Goal: Navigation & Orientation: Find specific page/section

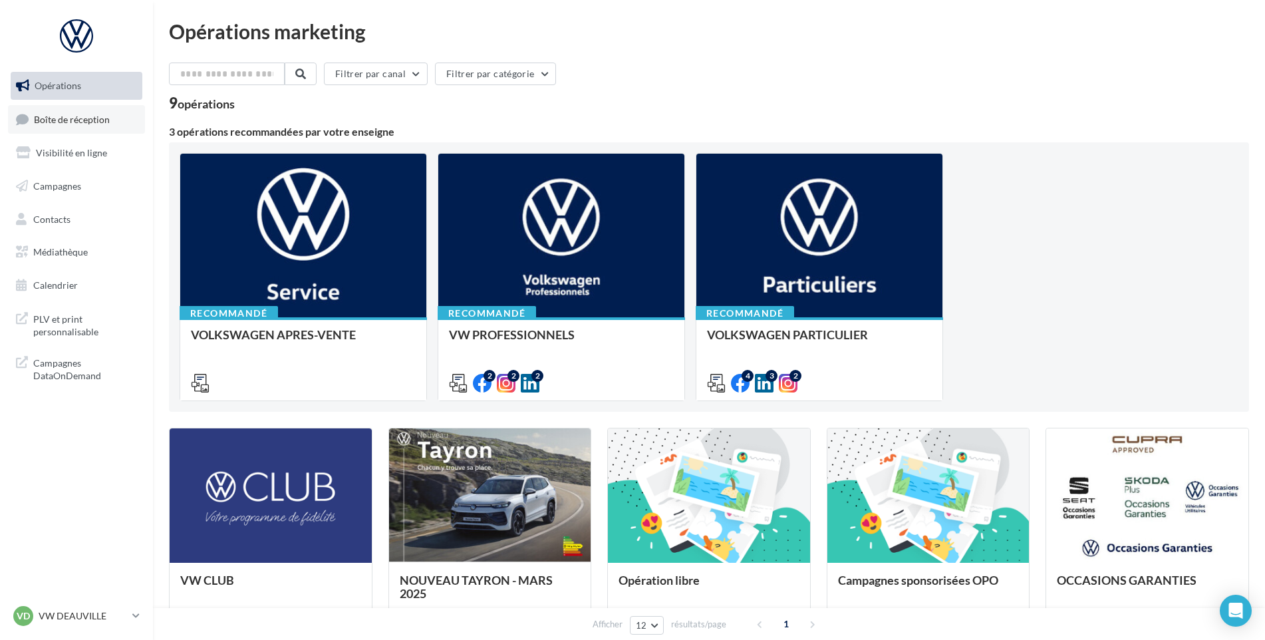
click at [61, 112] on link "Boîte de réception" at bounding box center [76, 119] width 137 height 29
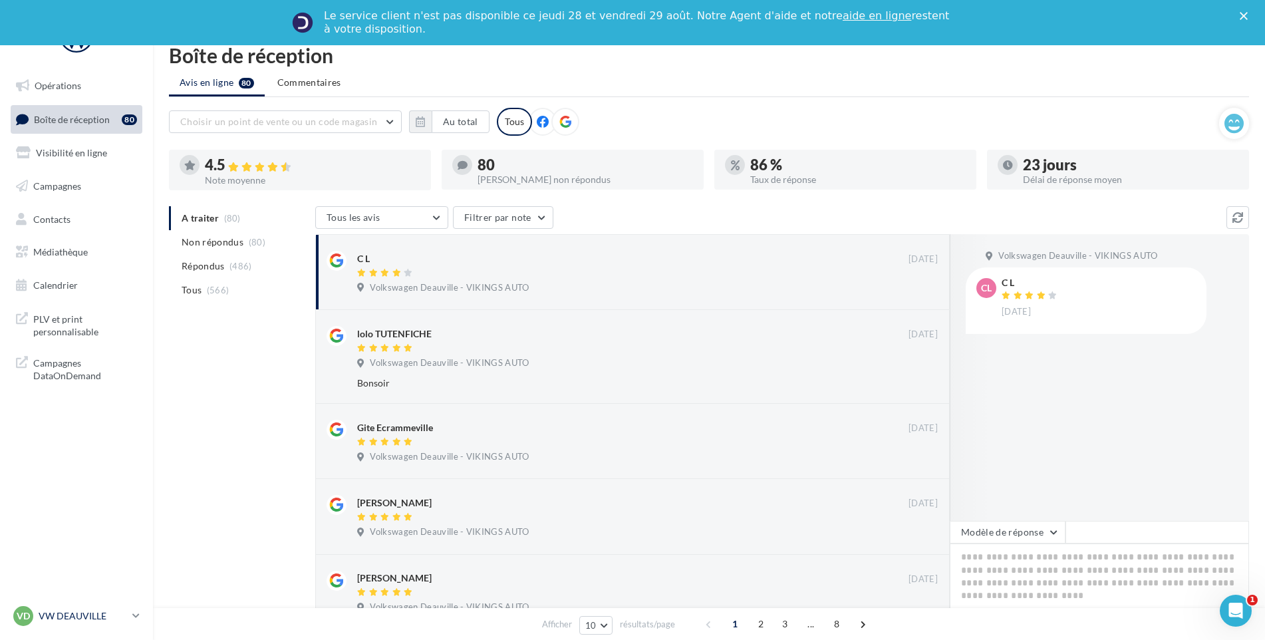
click at [118, 616] on p "VW DEAUVILLE" at bounding box center [83, 615] width 88 height 13
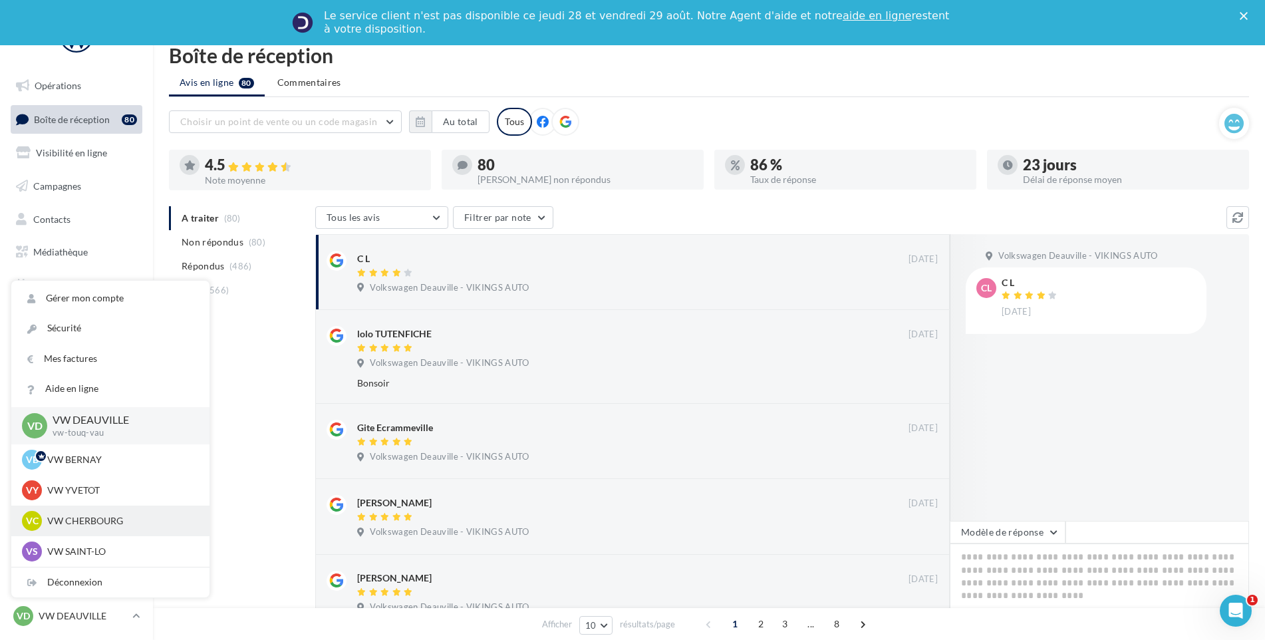
click at [83, 513] on div "VC VW CHERBOURG vw-tour-vau" at bounding box center [110, 521] width 177 height 20
